Goal: Navigation & Orientation: Find specific page/section

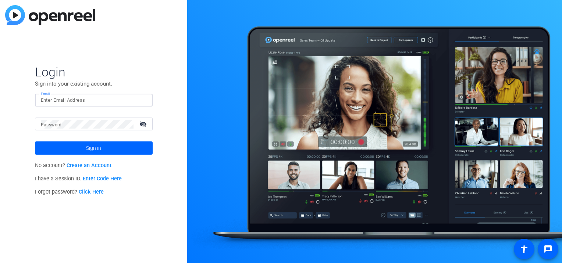
click at [66, 100] on input "Email" at bounding box center [94, 100] width 106 height 9
click at [51, 100] on input "[PERSON_NAME][EMAIL_ADDRESS][PERSON_NAME][DOMAIN_NAME]" at bounding box center [94, 100] width 106 height 9
type input "[PERSON_NAME][EMAIL_ADDRESS][PERSON_NAME][DOMAIN_NAME]"
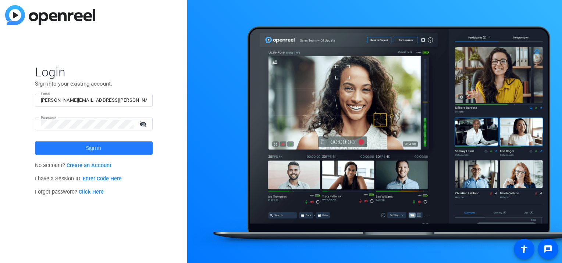
click at [110, 147] on span at bounding box center [94, 148] width 118 height 18
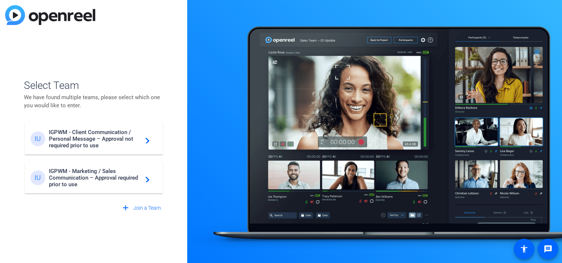
click at [113, 141] on span "IGPWM - Client Communication / Personal Message – Approval not required prior t…" at bounding box center [95, 139] width 92 height 20
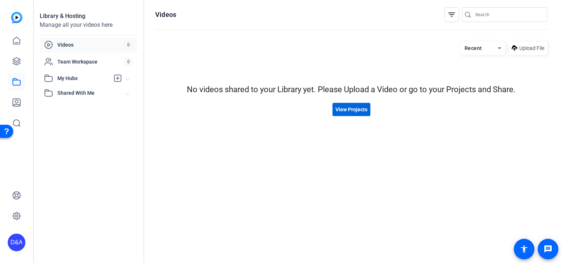
click at [351, 109] on span "View Projects" at bounding box center [351, 110] width 32 height 8
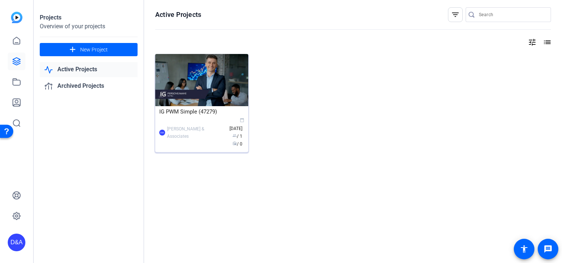
click at [191, 95] on img at bounding box center [201, 80] width 93 height 52
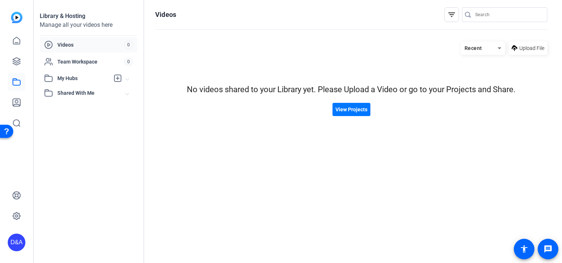
click at [91, 47] on span "Videos" at bounding box center [90, 44] width 67 height 7
